Goal: Transaction & Acquisition: Subscribe to service/newsletter

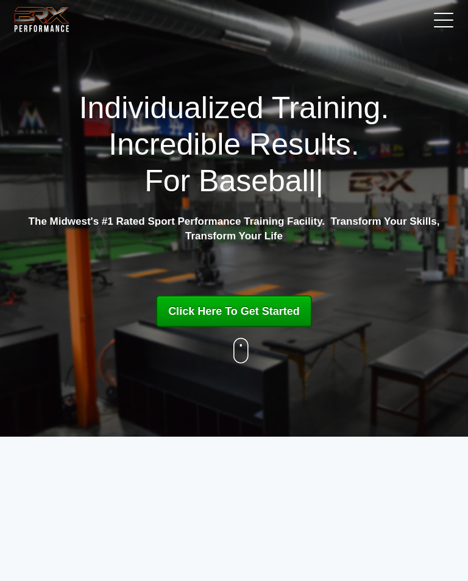
click at [437, 21] on link at bounding box center [440, 19] width 30 height 30
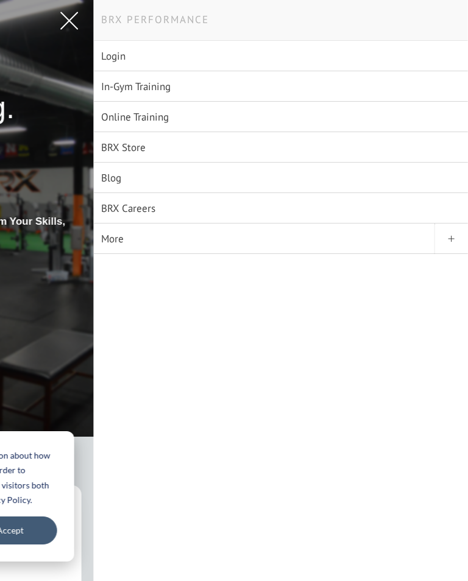
click at [260, 119] on link "Online Training" at bounding box center [281, 117] width 374 height 30
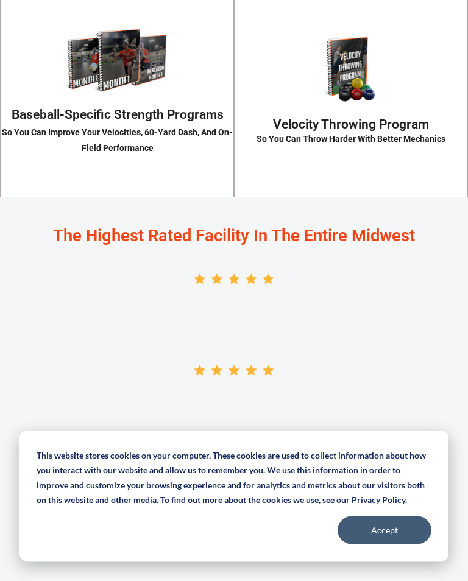
scroll to position [2144, 0]
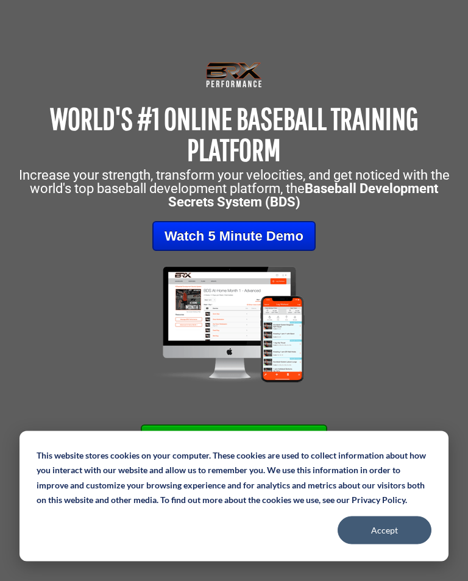
scroll to position [0, 0]
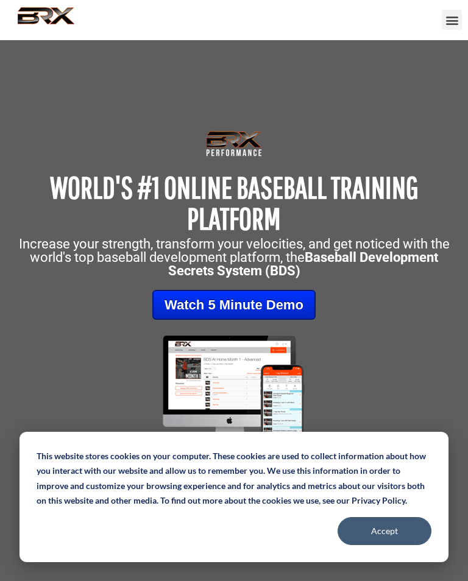
click at [441, 16] on button "Main Menu" at bounding box center [451, 19] width 20 height 20
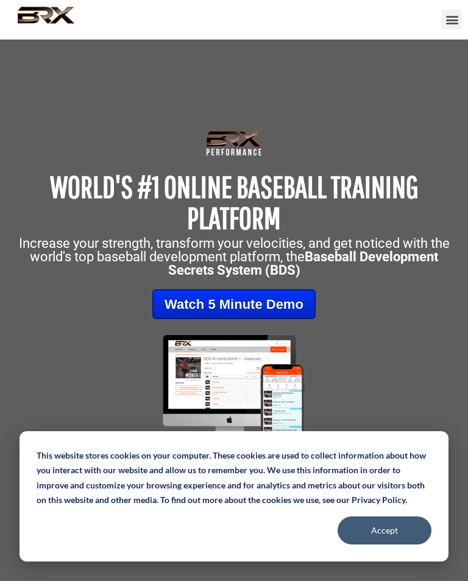
click at [448, 15] on span "button" at bounding box center [451, 19] width 13 height 13
click at [446, 23] on span "button" at bounding box center [451, 19] width 13 height 13
click at [449, 19] on span "button" at bounding box center [451, 19] width 13 height 13
click at [454, 21] on span "button" at bounding box center [451, 19] width 13 height 13
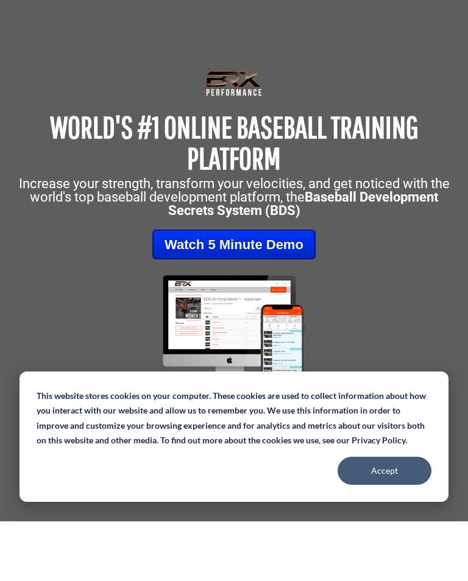
scroll to position [161, 0]
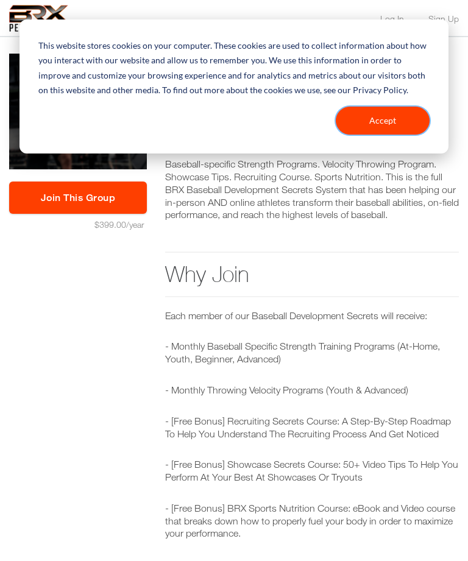
click at [390, 122] on button "Accept" at bounding box center [383, 121] width 94 height 28
